Goal: Transaction & Acquisition: Subscribe to service/newsletter

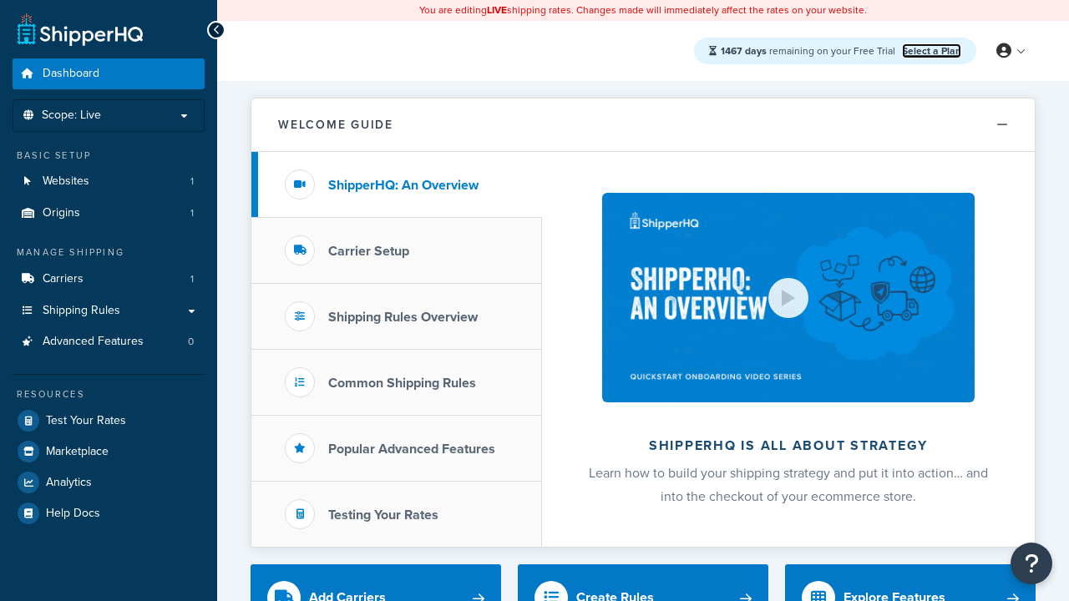
click at [931, 50] on link "Select a Plan" at bounding box center [931, 50] width 59 height 15
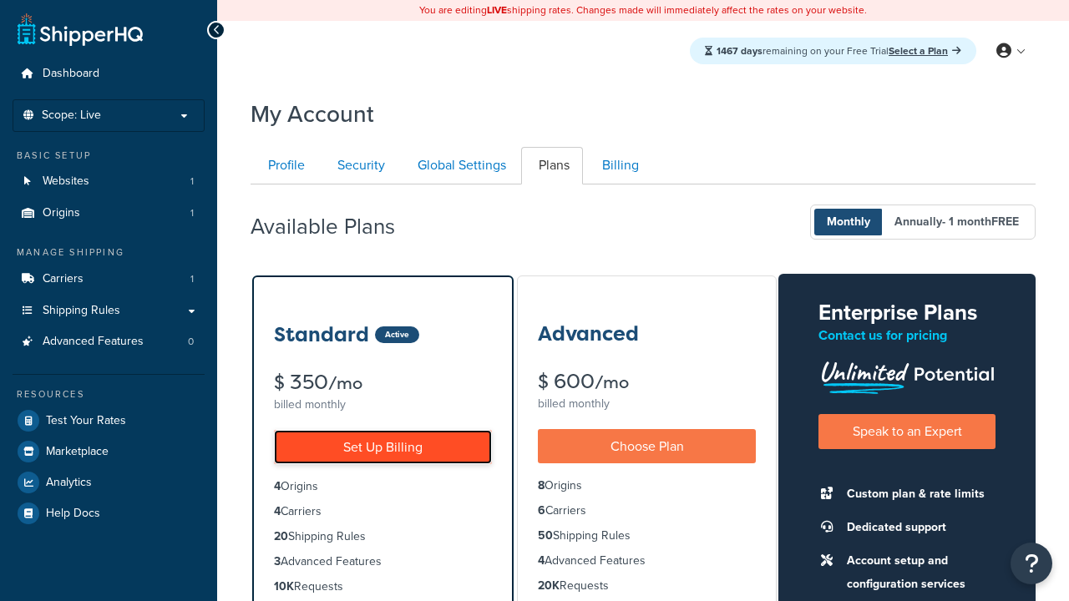
click at [383, 447] on link "Set Up Billing" at bounding box center [383, 447] width 218 height 34
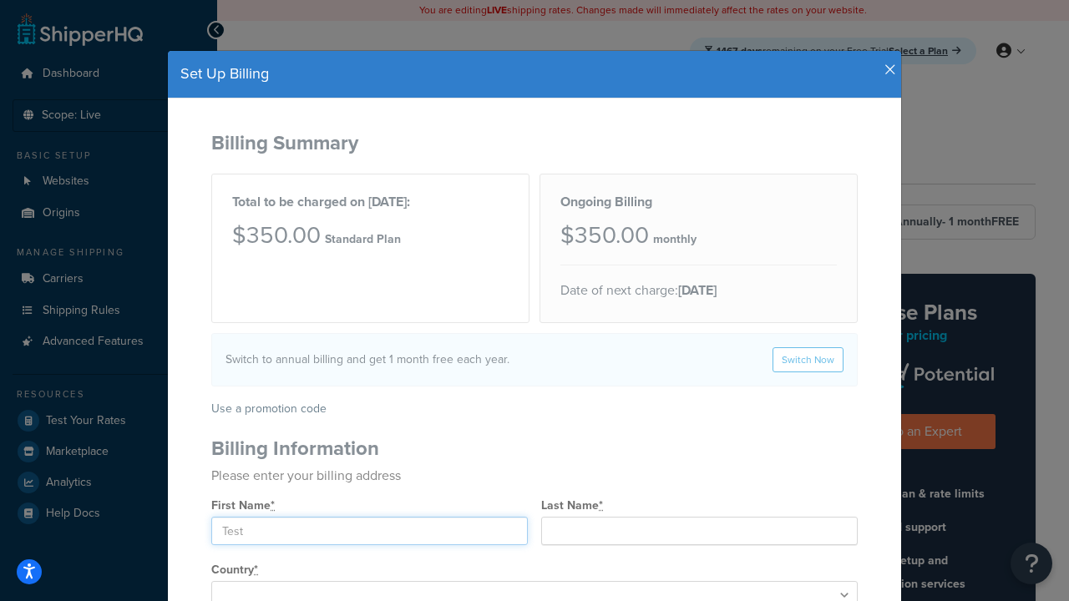
type input "Test"
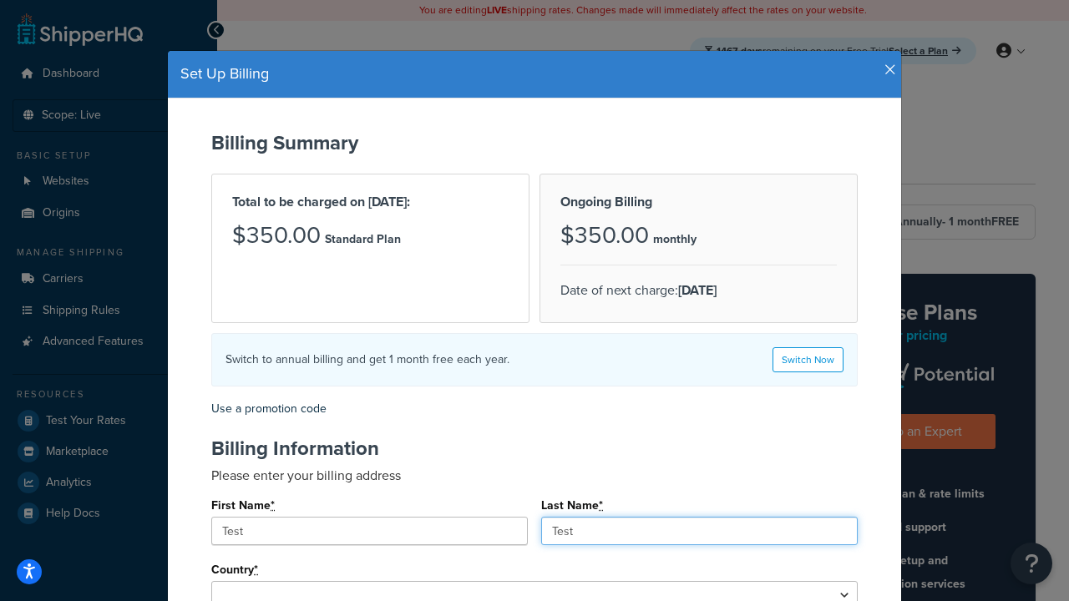
type input "Test"
type input "2209 Four Waters Loop"
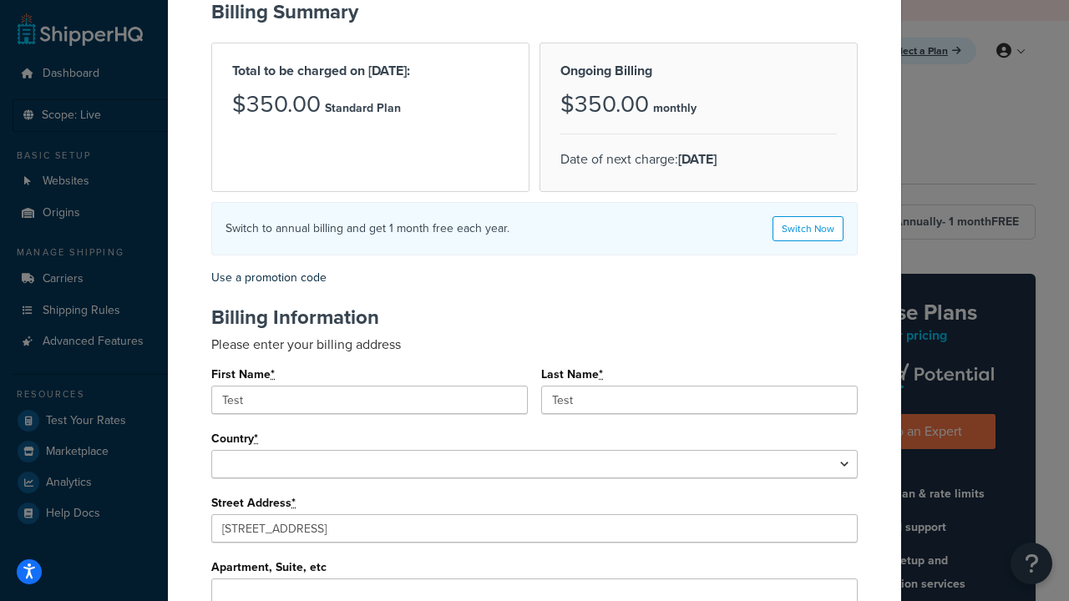
type input "Georgetown"
type input "78628"
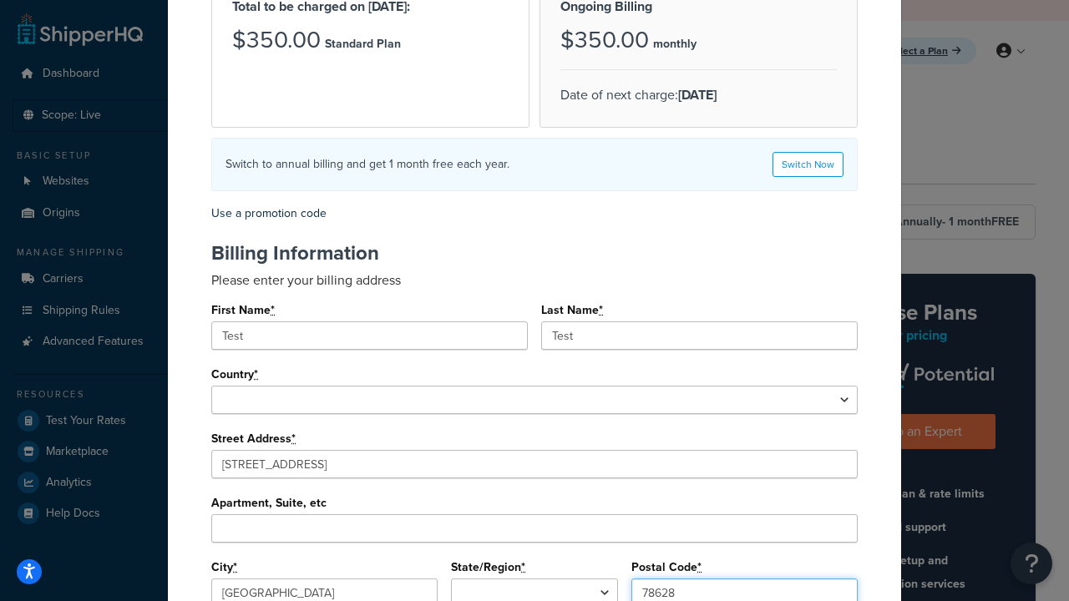
select select "1000"
select select "TX"
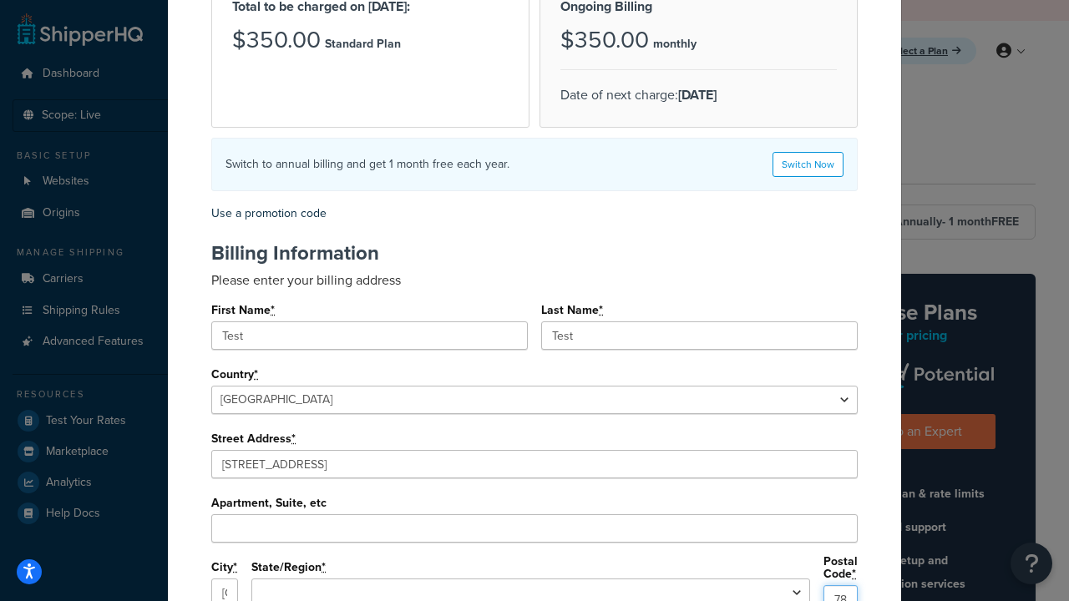
type input "78628"
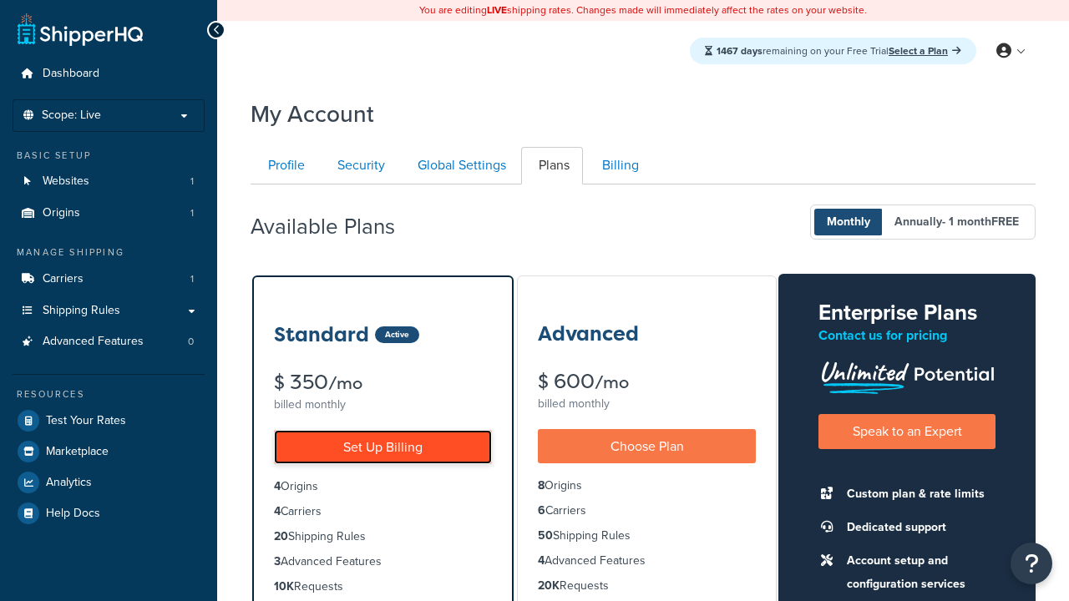
click at [383, 447] on link "Set Up Billing" at bounding box center [383, 447] width 218 height 34
